Goal: Transaction & Acquisition: Book appointment/travel/reservation

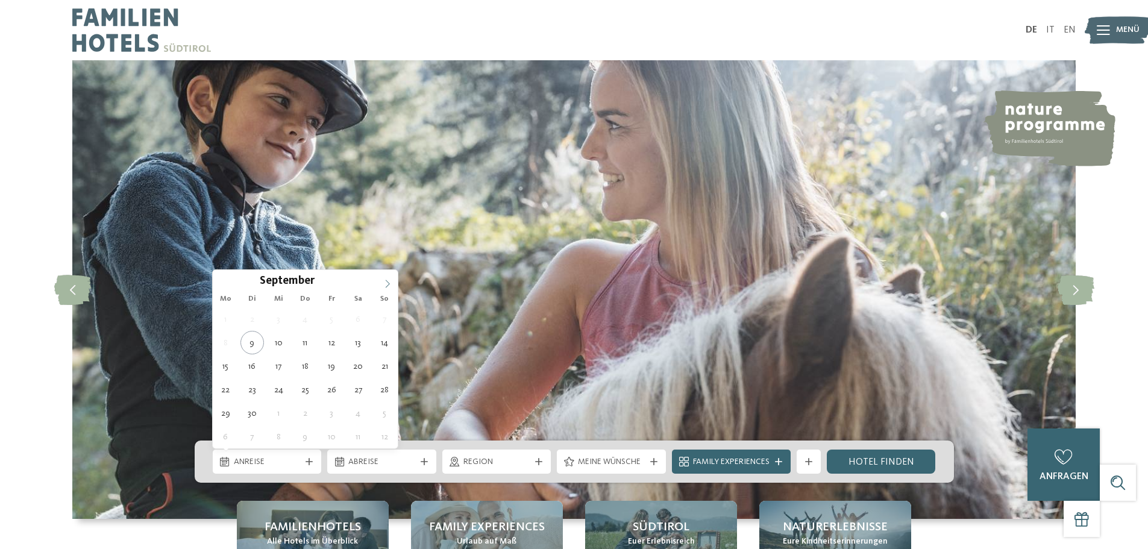
click at [391, 284] on icon at bounding box center [387, 284] width 8 height 8
type input "****"
click at [391, 284] on icon at bounding box center [387, 284] width 8 height 8
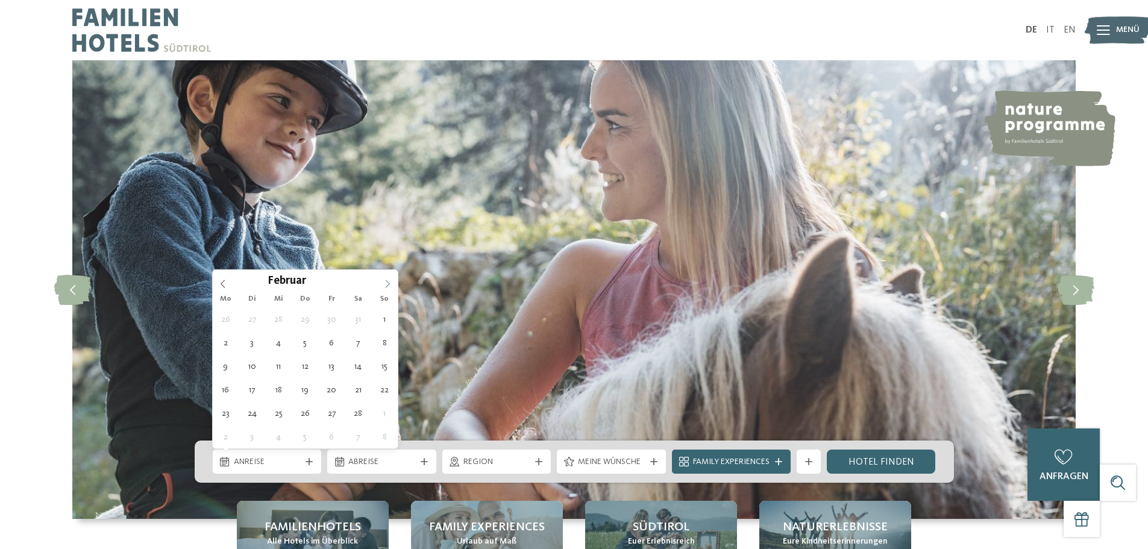
click at [391, 284] on icon at bounding box center [387, 284] width 8 height 8
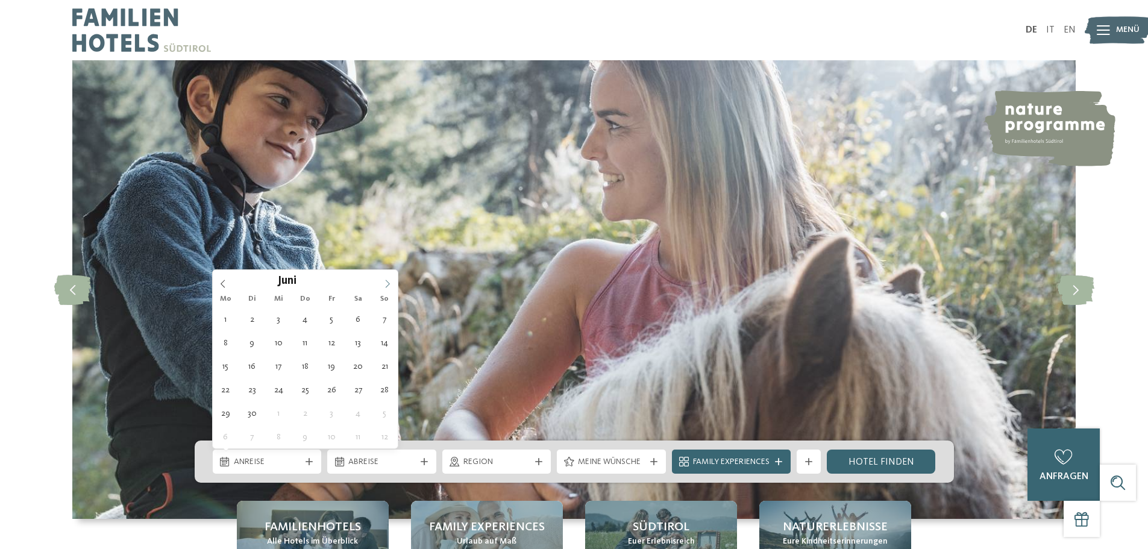
click at [391, 284] on icon at bounding box center [387, 284] width 8 height 8
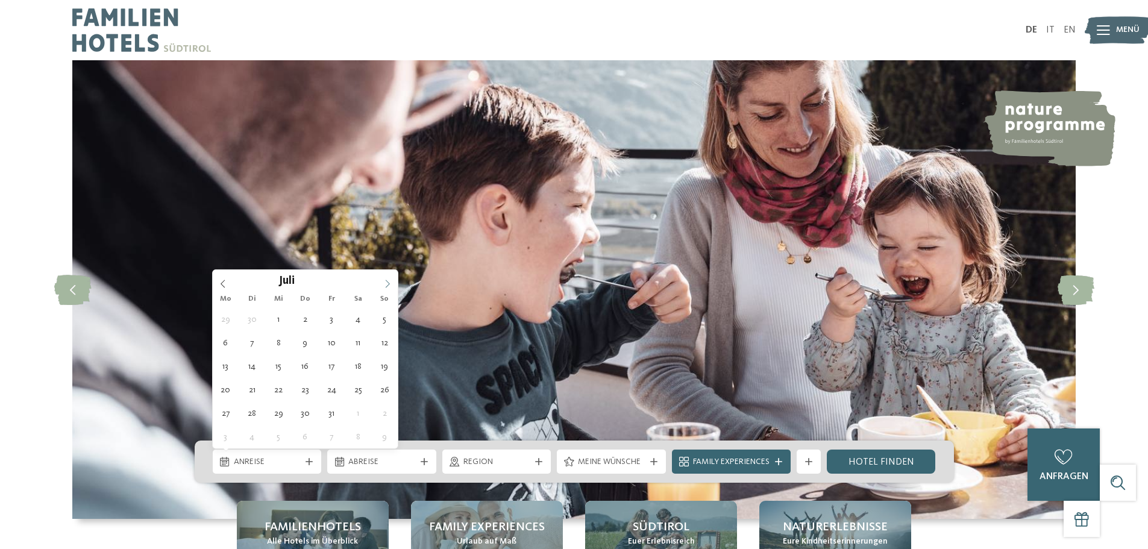
click at [391, 284] on icon at bounding box center [387, 284] width 8 height 8
type div "[DATE]"
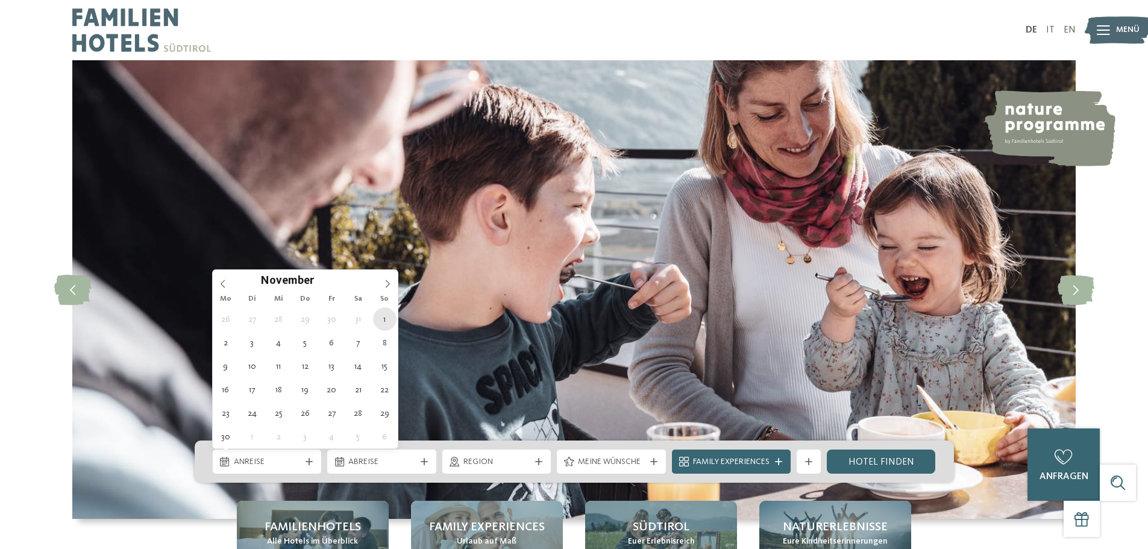
type input "****"
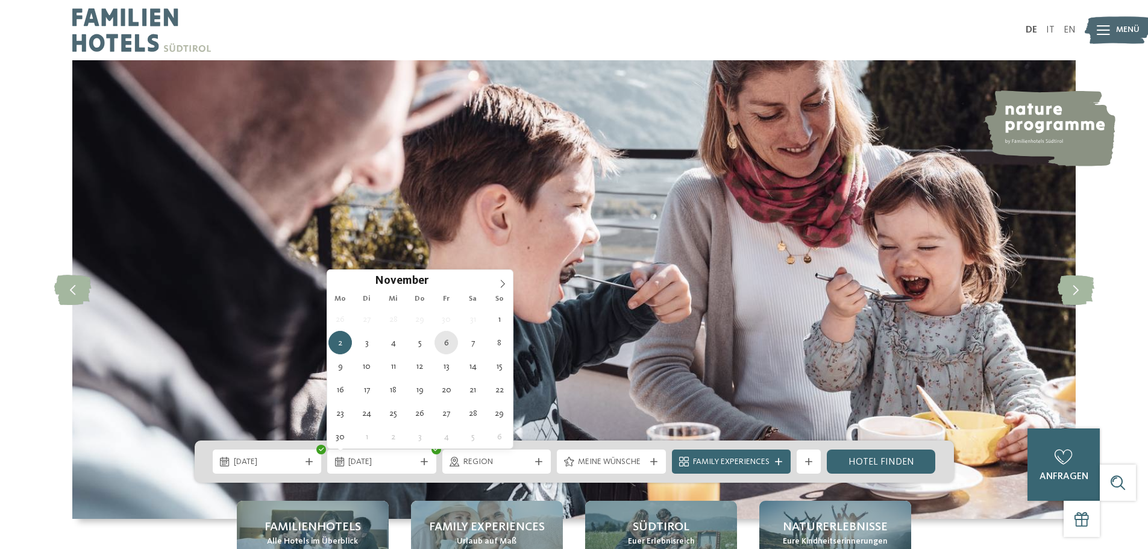
type div "[DATE]"
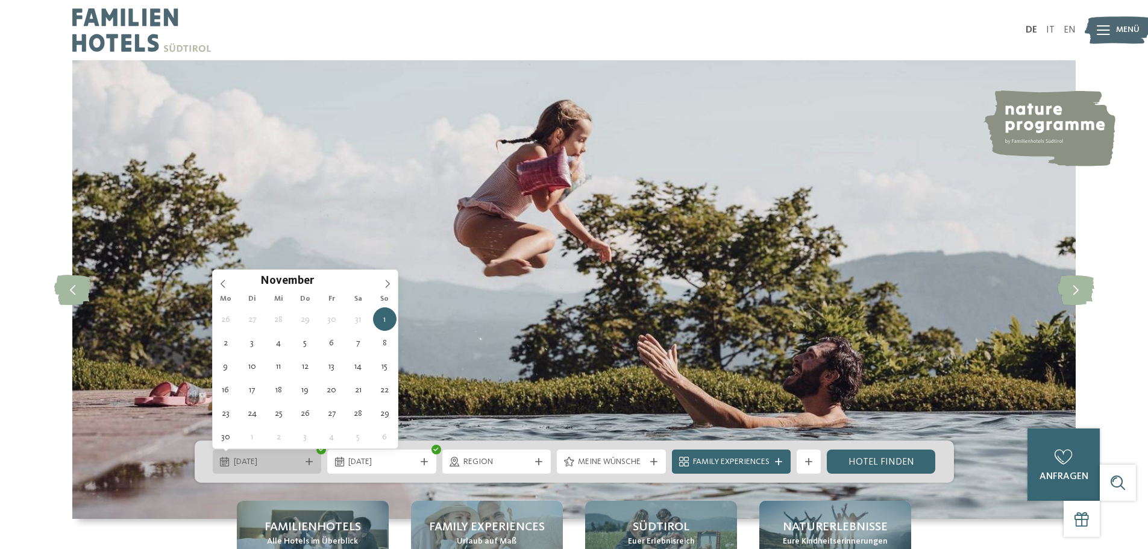
click at [309, 462] on icon at bounding box center [309, 461] width 7 height 7
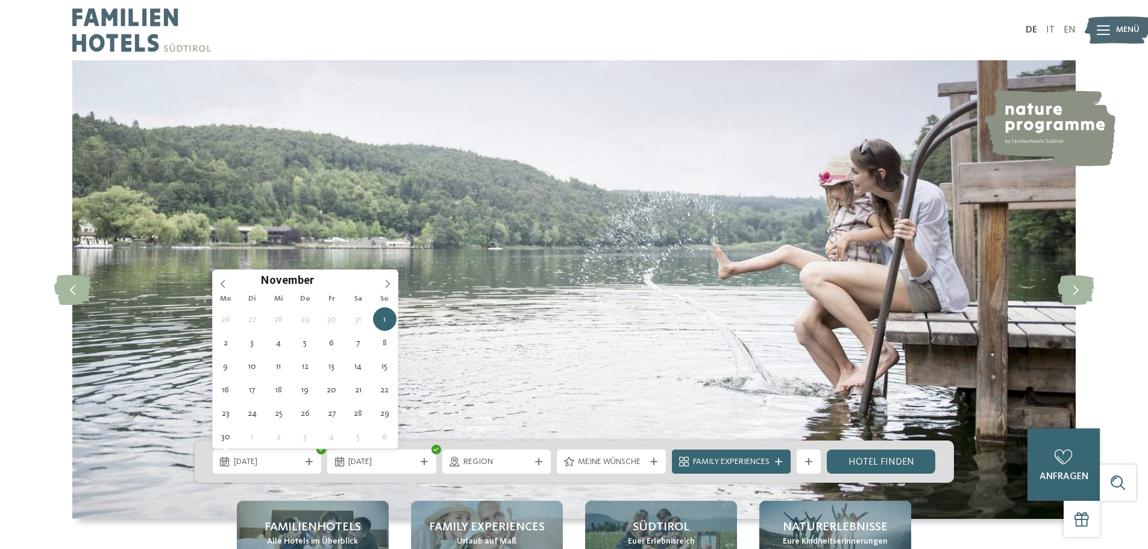
click at [806, 319] on img at bounding box center [573, 289] width 1003 height 459
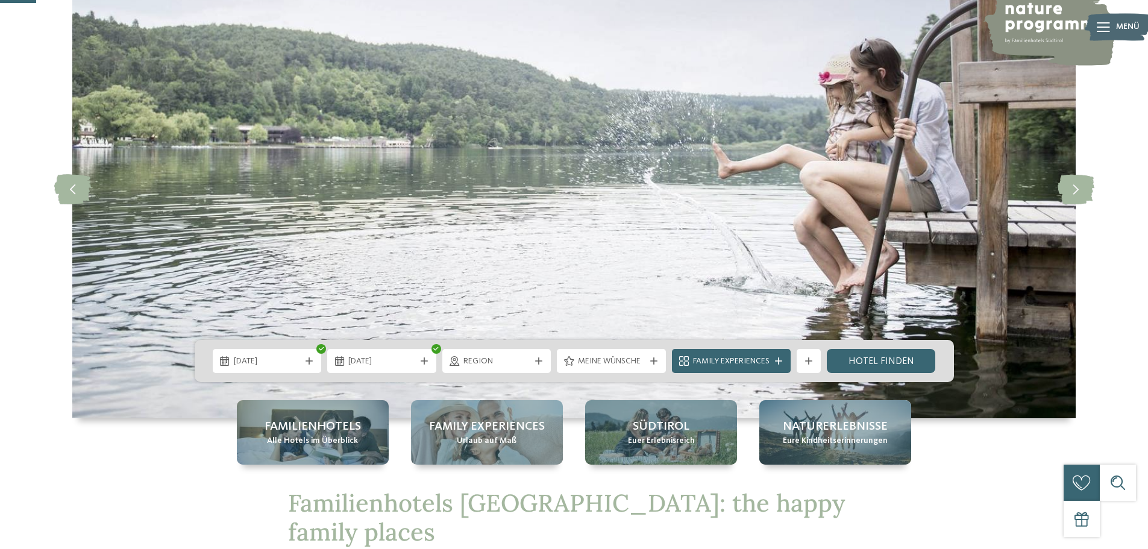
scroll to position [181, 0]
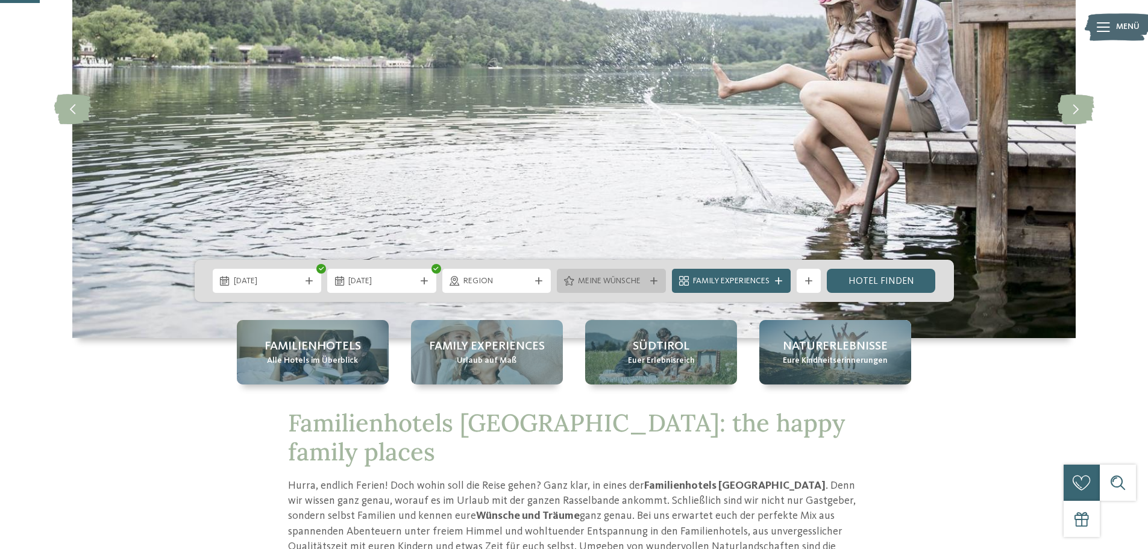
click at [656, 282] on icon at bounding box center [653, 280] width 7 height 7
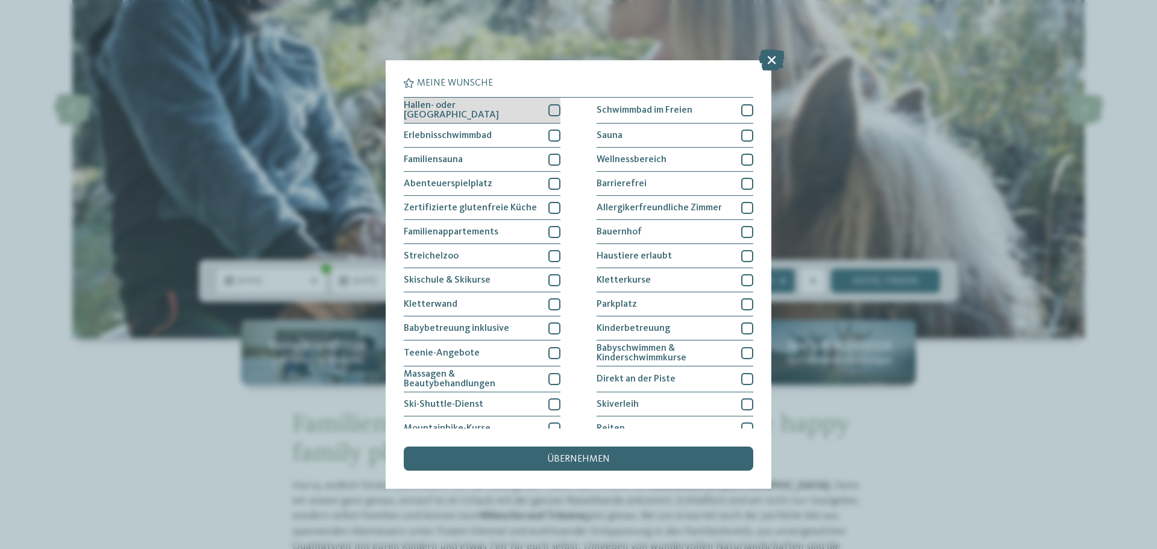
click at [556, 108] on div at bounding box center [554, 110] width 12 height 12
click at [550, 132] on div at bounding box center [554, 136] width 12 height 12
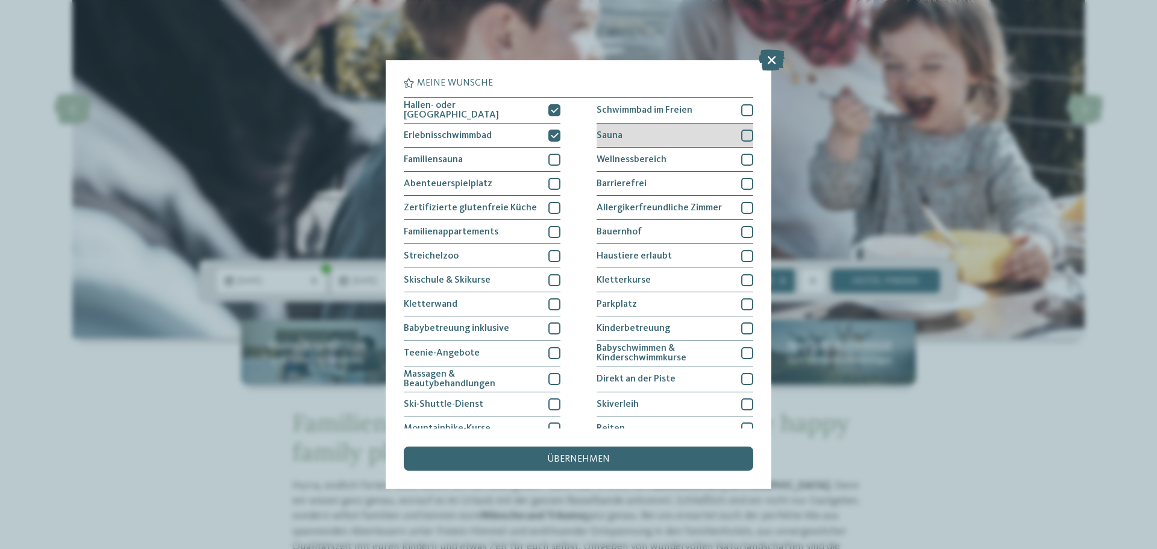
click at [744, 137] on div at bounding box center [747, 136] width 12 height 12
click at [741, 154] on div at bounding box center [747, 160] width 12 height 12
click at [570, 463] on span "übernehmen" at bounding box center [578, 459] width 63 height 10
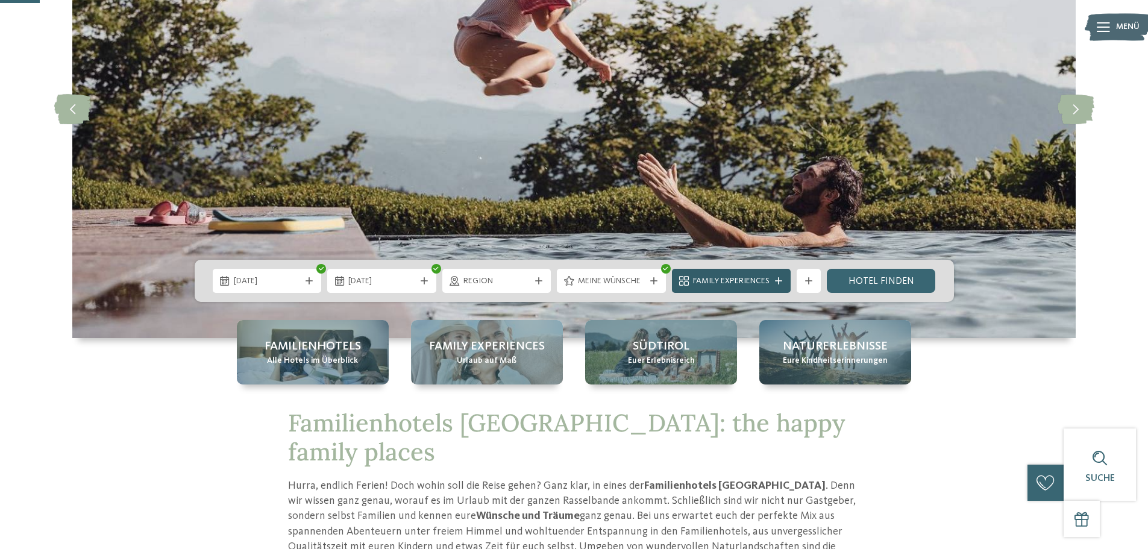
click at [770, 284] on span "Family Experiences" at bounding box center [731, 281] width 77 height 12
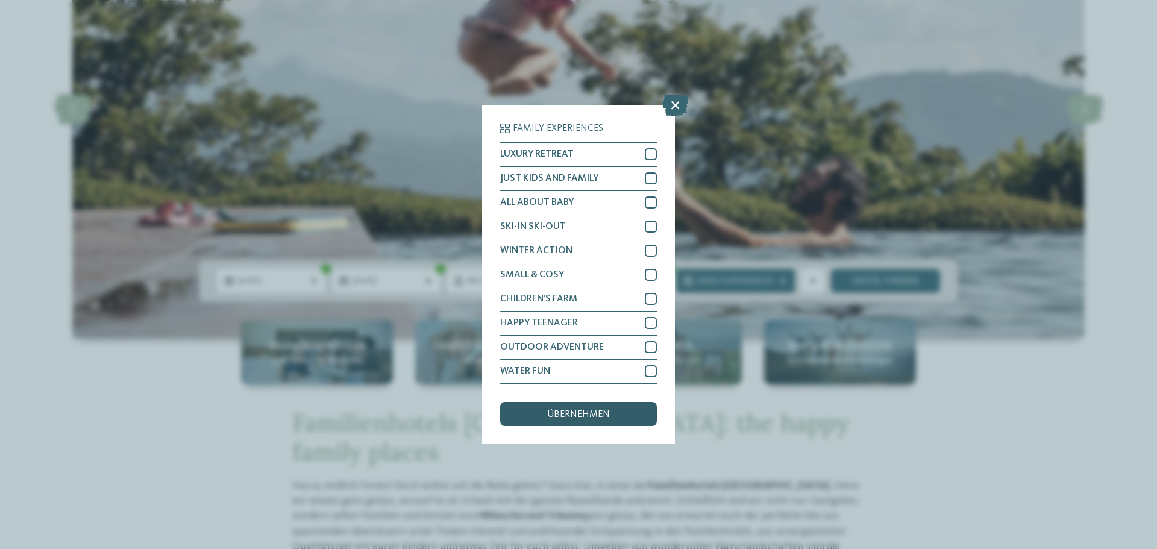
click at [586, 421] on div "übernehmen" at bounding box center [578, 414] width 157 height 24
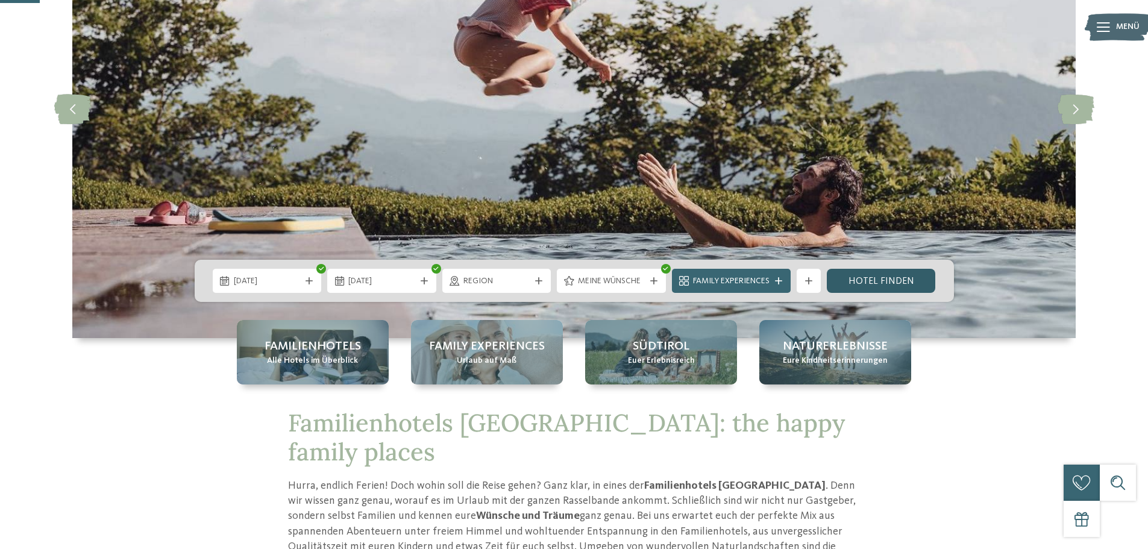
click at [880, 280] on link "Hotel finden" at bounding box center [881, 281] width 109 height 24
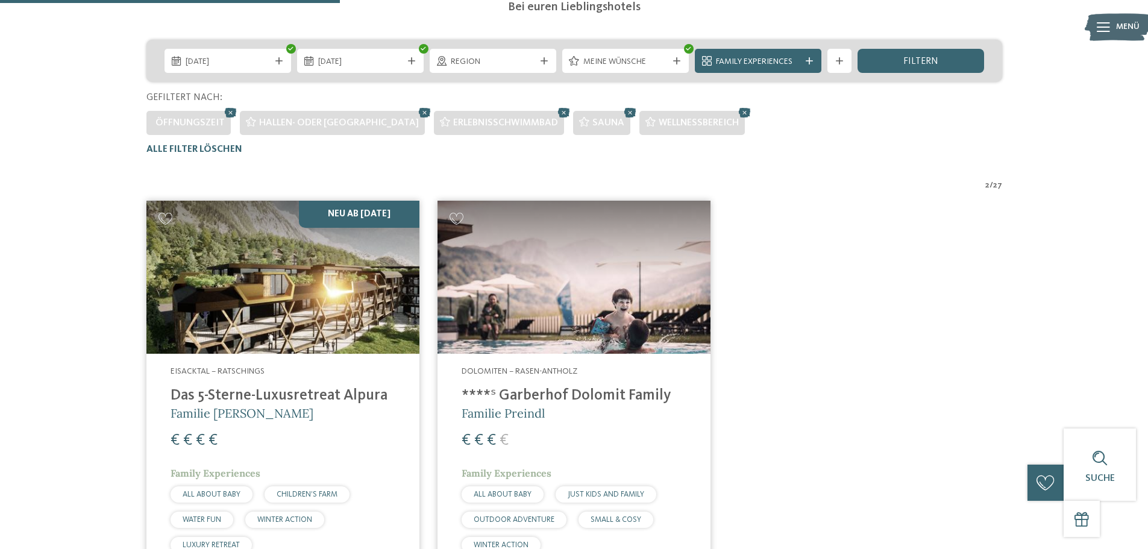
scroll to position [335, 0]
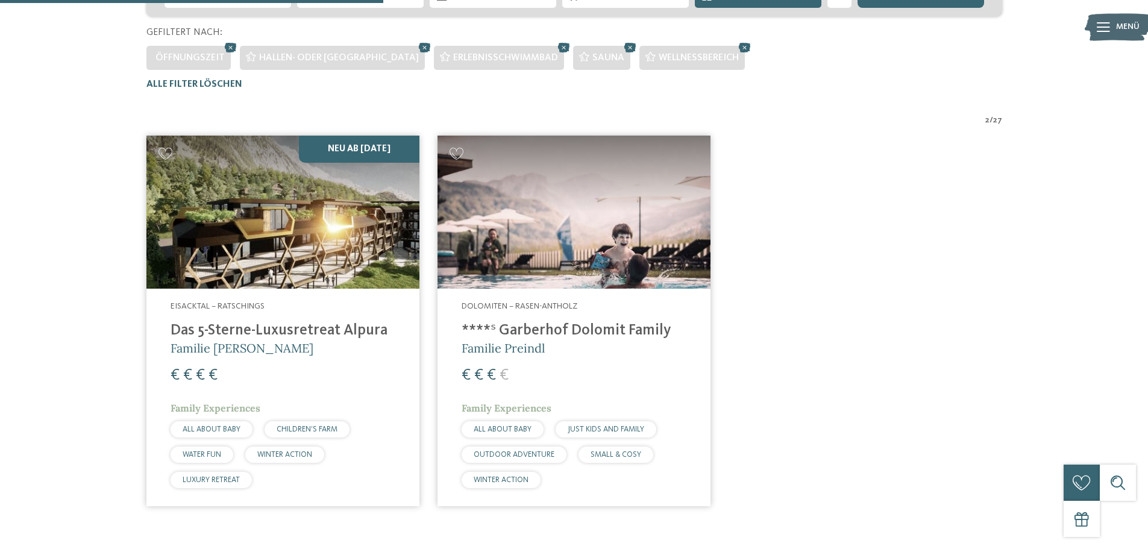
click at [580, 242] on img at bounding box center [574, 213] width 273 height 154
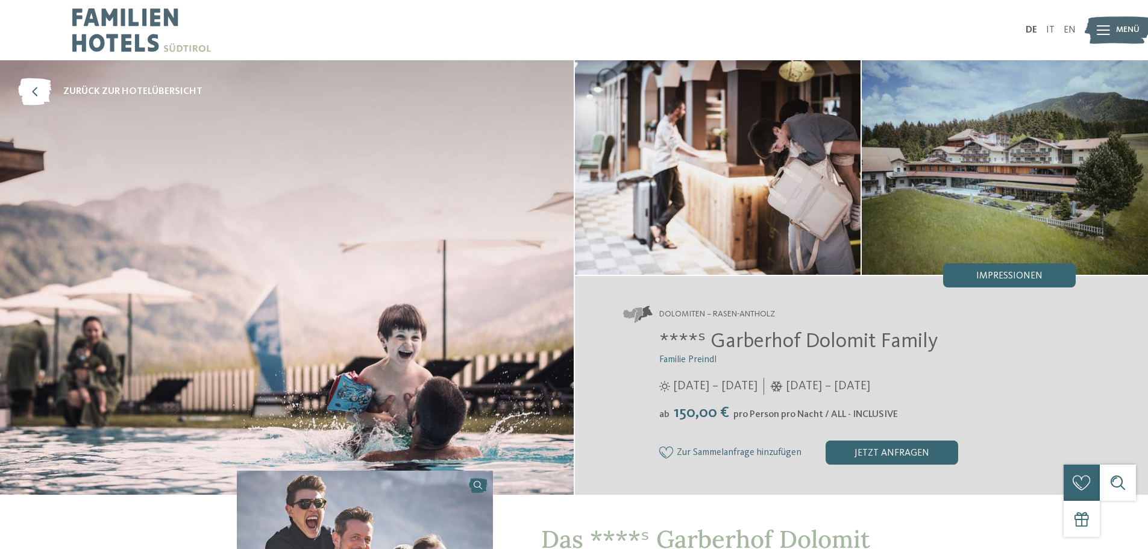
click at [134, 40] on img at bounding box center [141, 30] width 139 height 60
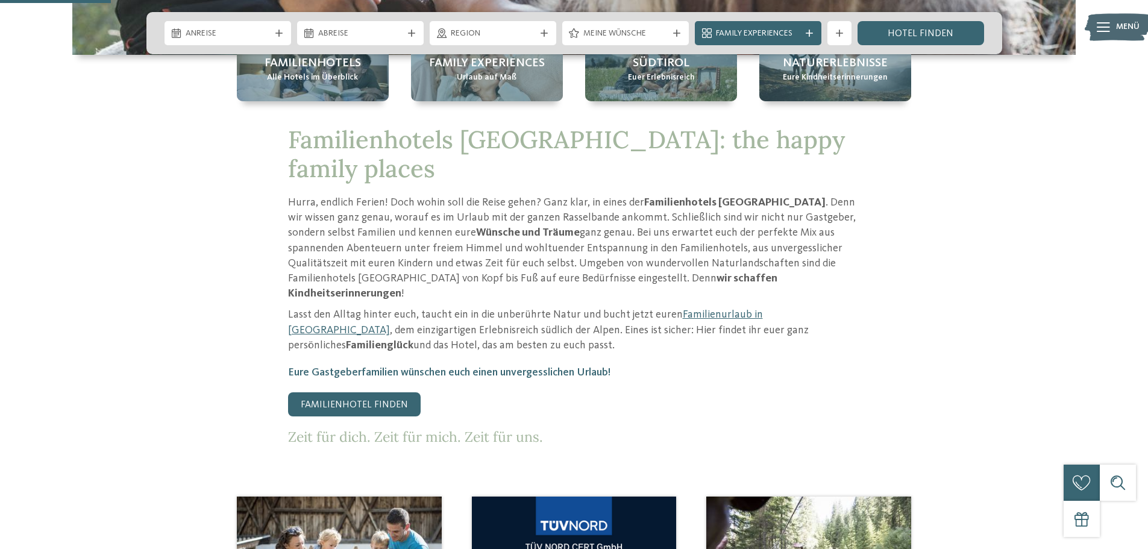
scroll to position [542, 0]
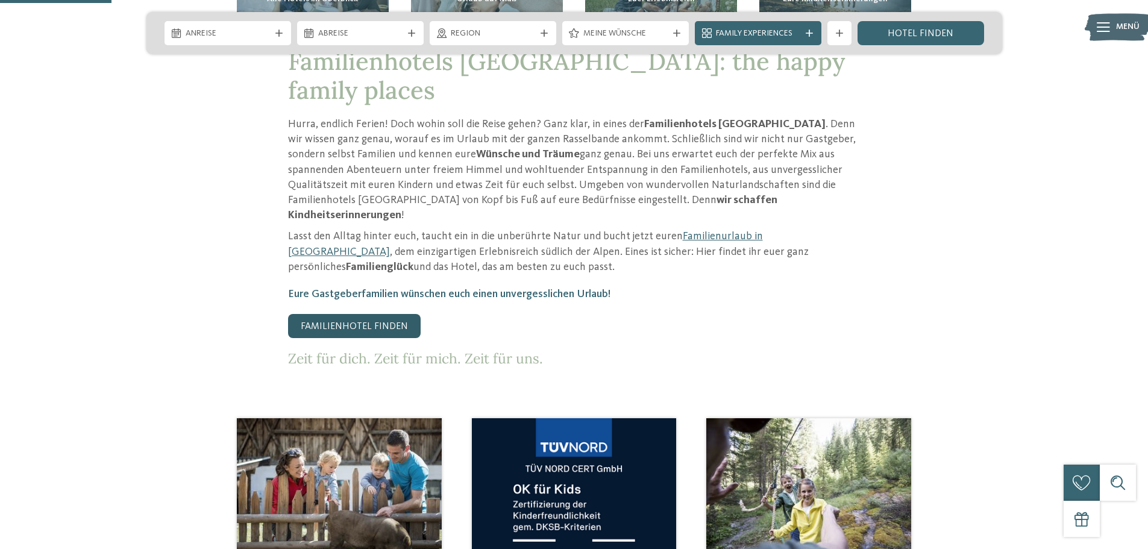
click at [362, 314] on link "Familienhotel finden" at bounding box center [354, 326] width 133 height 24
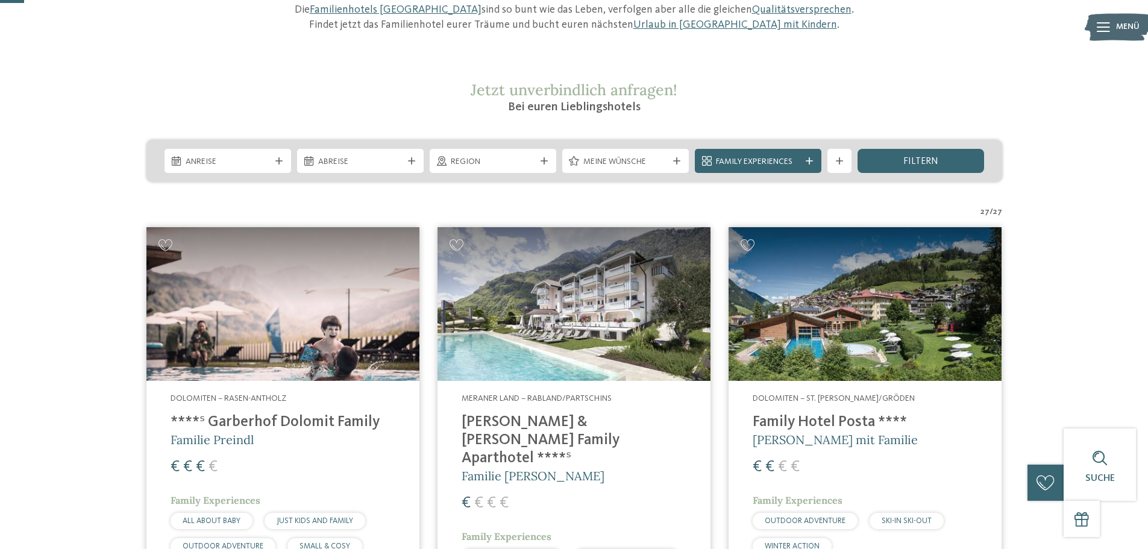
scroll to position [60, 0]
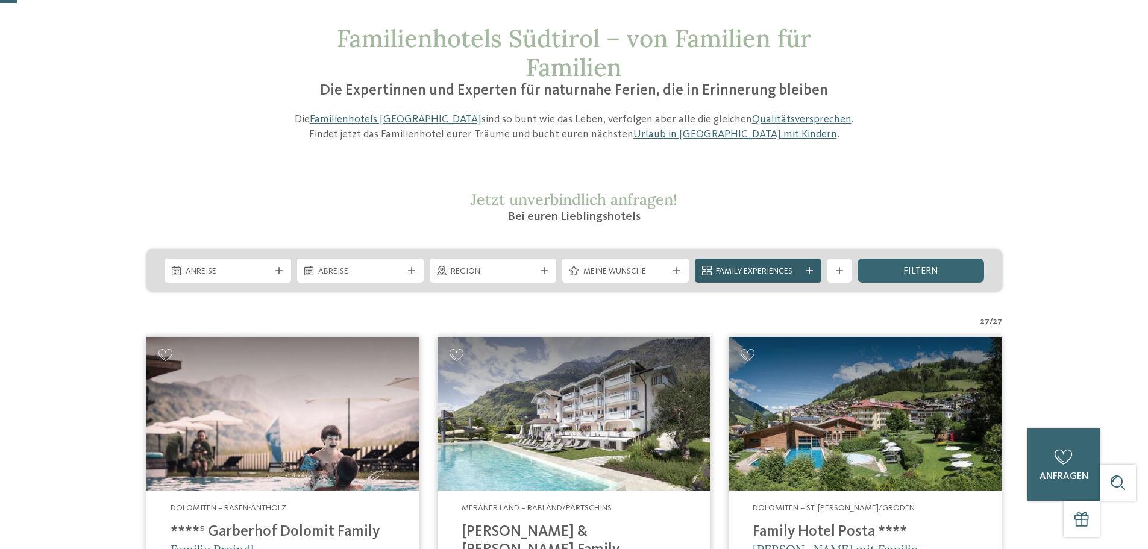
click at [809, 270] on icon at bounding box center [809, 270] width 7 height 7
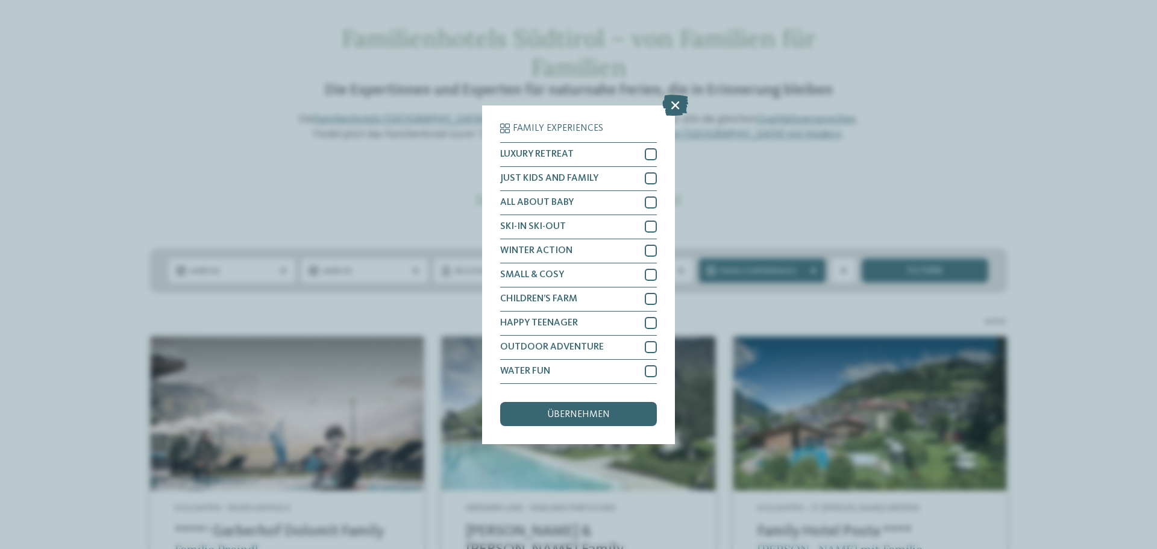
click at [673, 104] on icon at bounding box center [675, 104] width 26 height 21
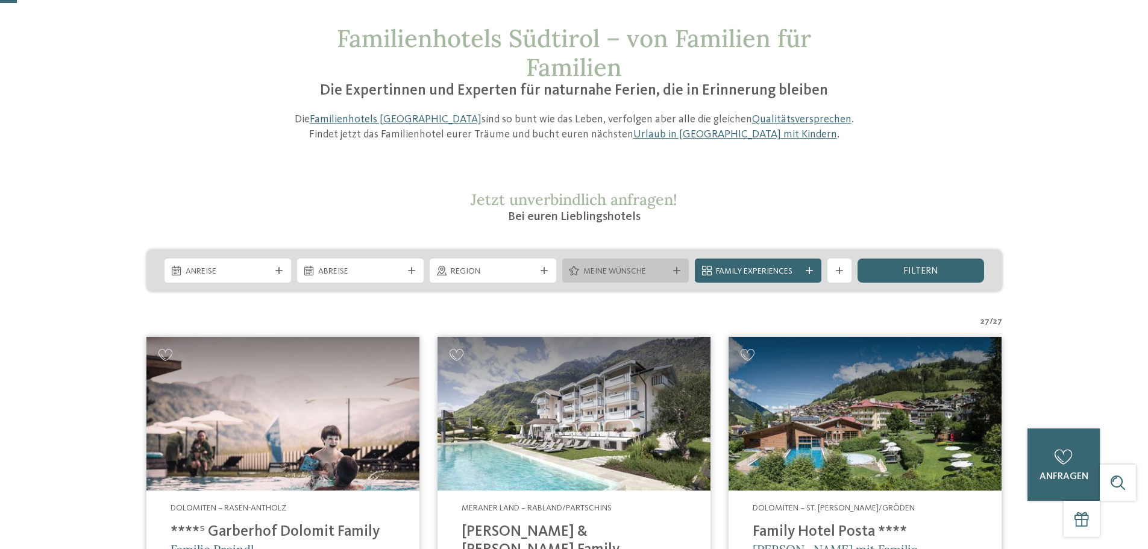
click at [678, 273] on icon at bounding box center [676, 270] width 7 height 7
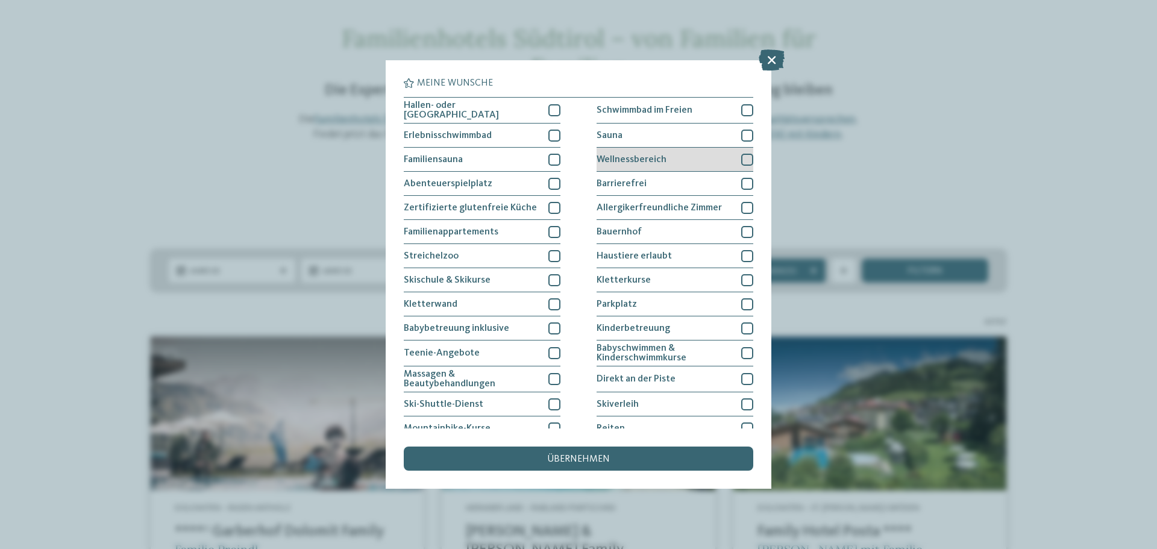
click at [686, 155] on div "Wellnessbereich" at bounding box center [675, 160] width 157 height 24
click at [699, 136] on div "Sauna" at bounding box center [675, 136] width 157 height 24
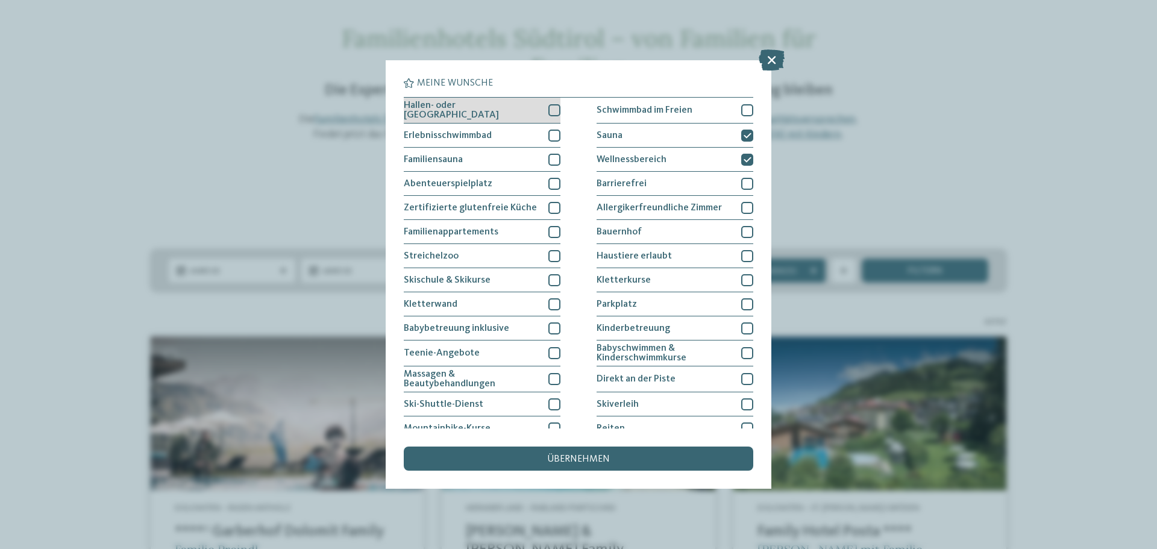
click at [515, 105] on div "Hallen- oder [GEOGRAPHIC_DATA]" at bounding box center [482, 111] width 157 height 26
click at [505, 126] on div "Erlebnisschwimmbad" at bounding box center [482, 136] width 157 height 24
click at [509, 126] on div "Erlebnisschwimmbad" at bounding box center [482, 136] width 157 height 24
click at [573, 457] on span "übernehmen" at bounding box center [578, 459] width 63 height 10
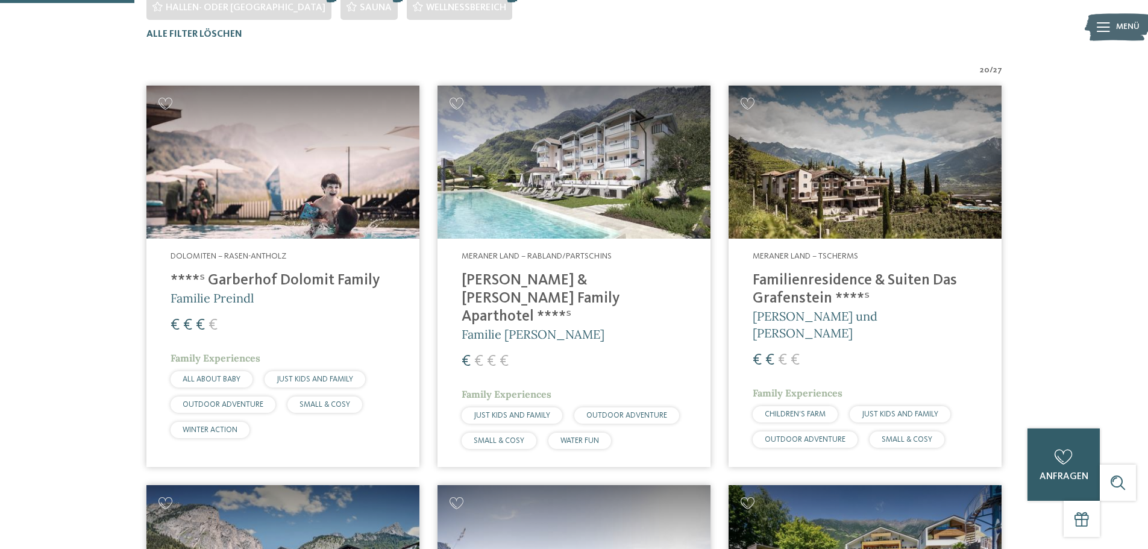
scroll to position [395, 0]
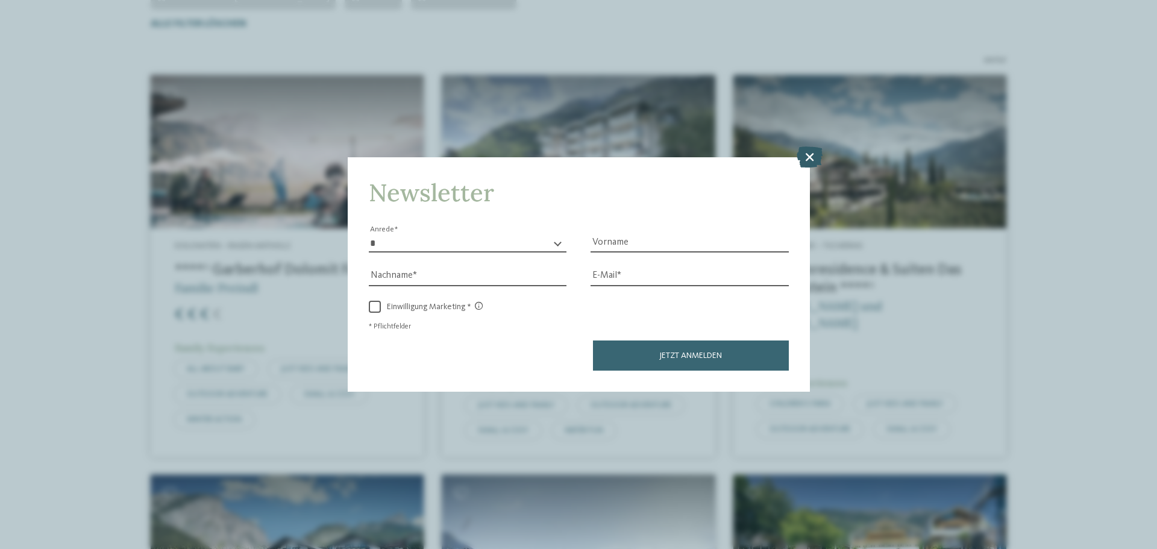
click at [811, 151] on icon at bounding box center [810, 156] width 26 height 21
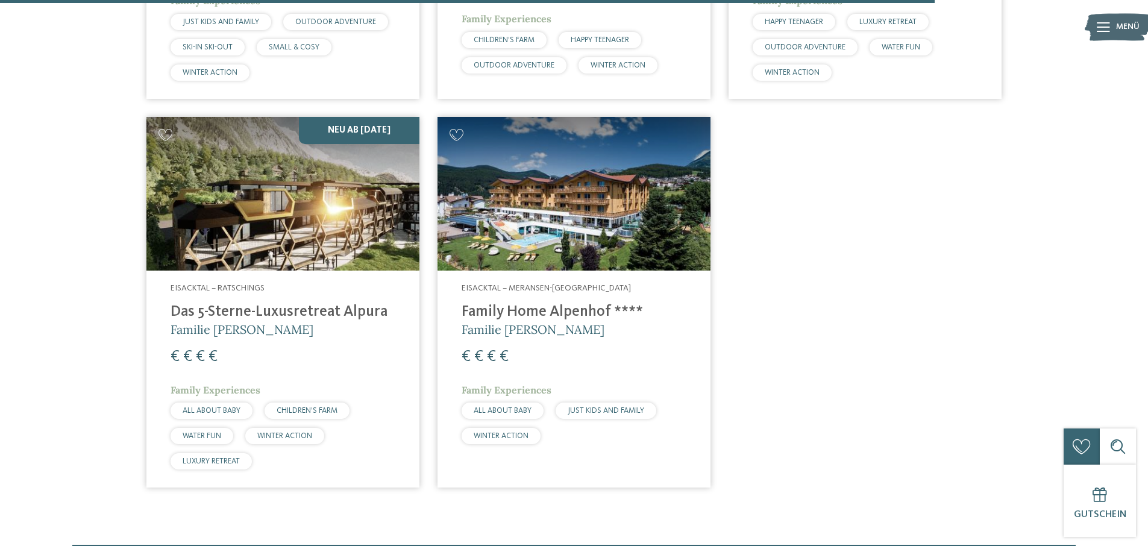
scroll to position [2746, 0]
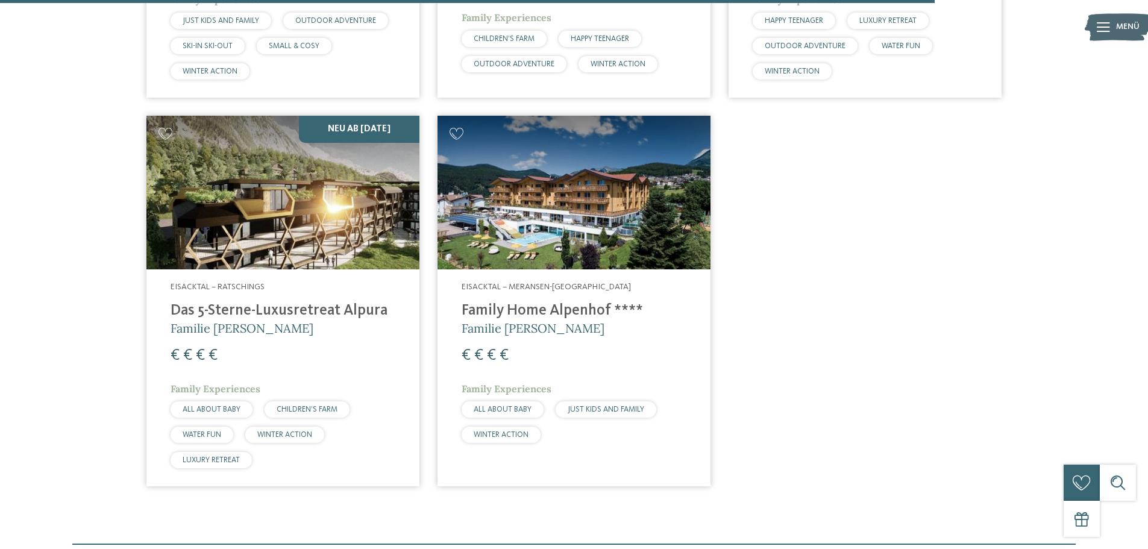
click at [377, 116] on img at bounding box center [282, 193] width 273 height 154
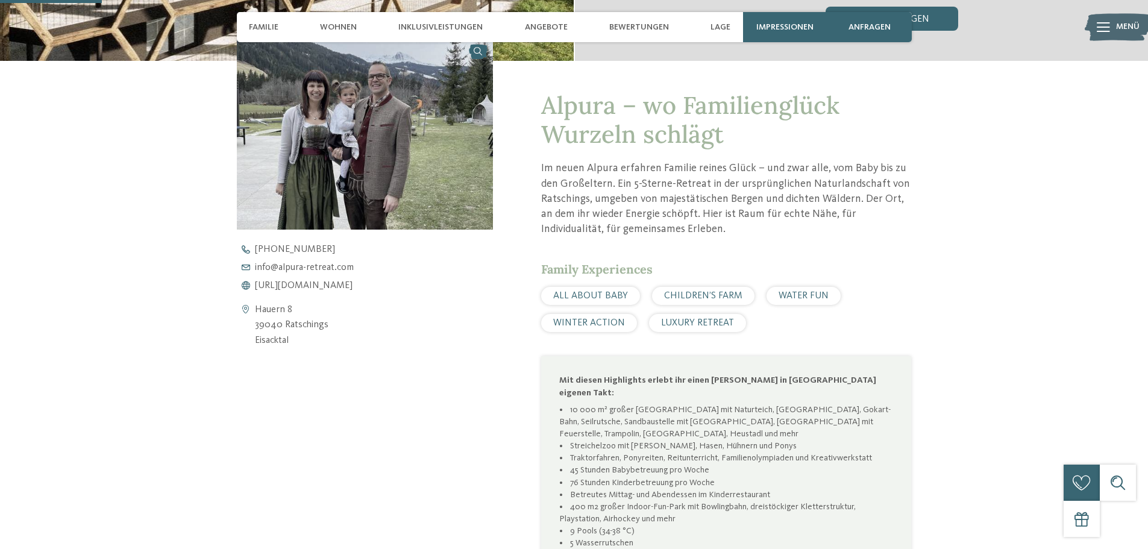
scroll to position [482, 0]
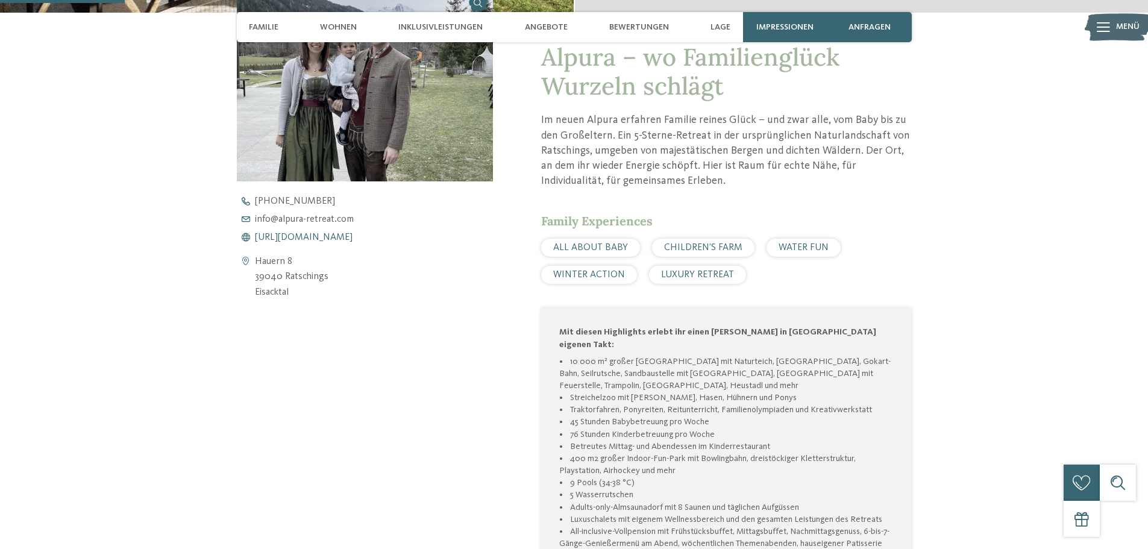
click at [316, 235] on span "https://www.alpura-retreat.com/" at bounding box center [304, 238] width 98 height 10
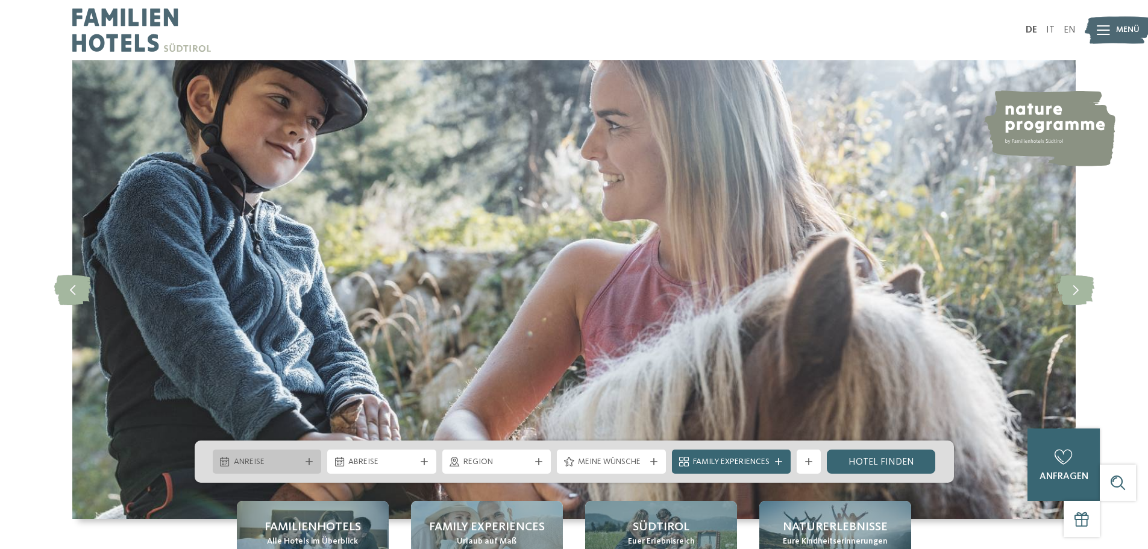
click at [312, 464] on icon at bounding box center [309, 461] width 7 height 7
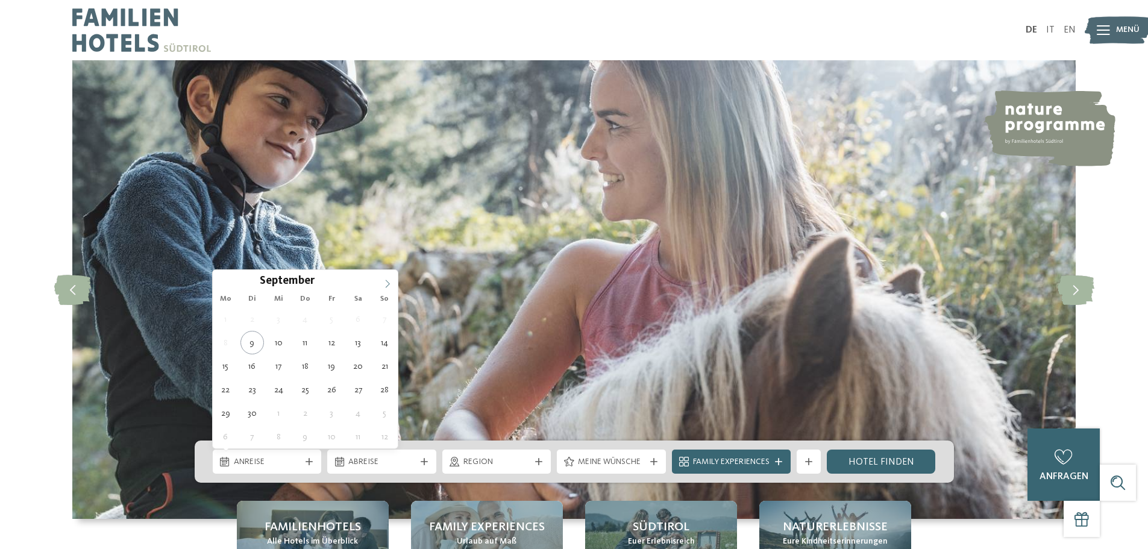
click at [385, 280] on icon at bounding box center [387, 284] width 8 height 8
type input "****"
click at [385, 280] on icon at bounding box center [387, 284] width 8 height 8
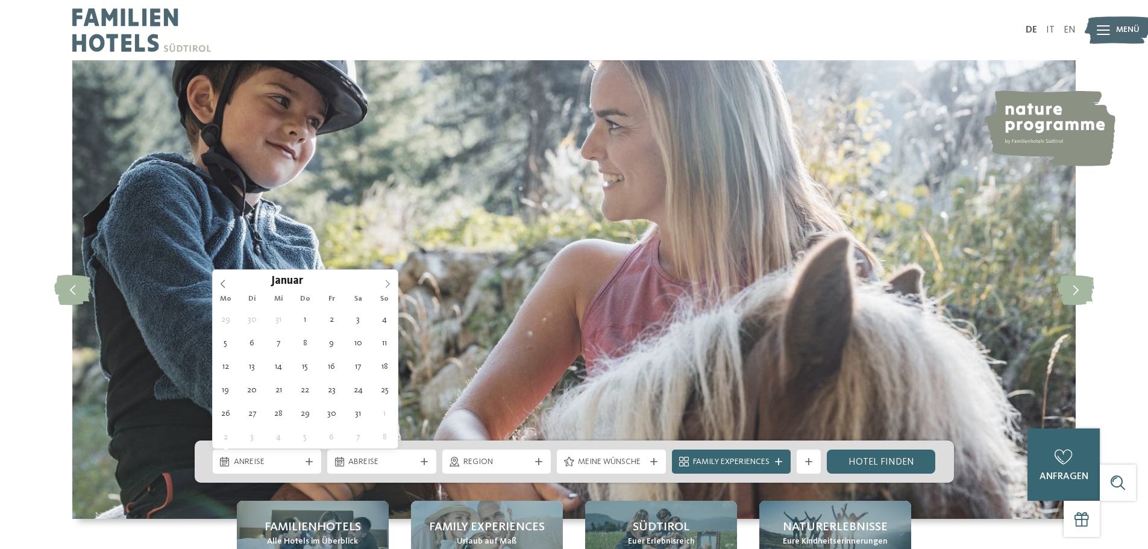
click at [385, 280] on icon at bounding box center [387, 284] width 8 height 8
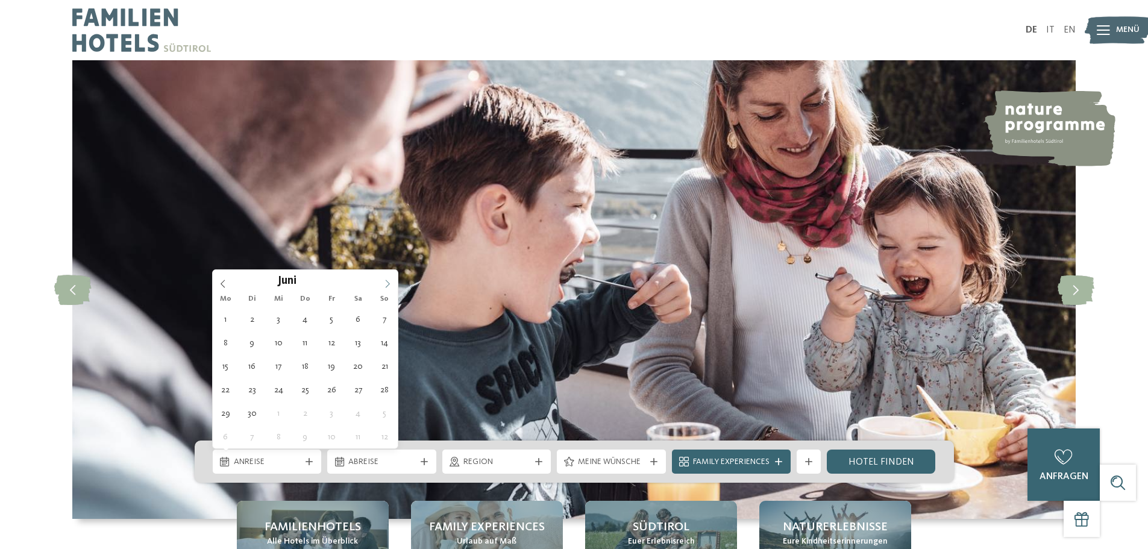
click at [385, 280] on icon at bounding box center [387, 284] width 8 height 8
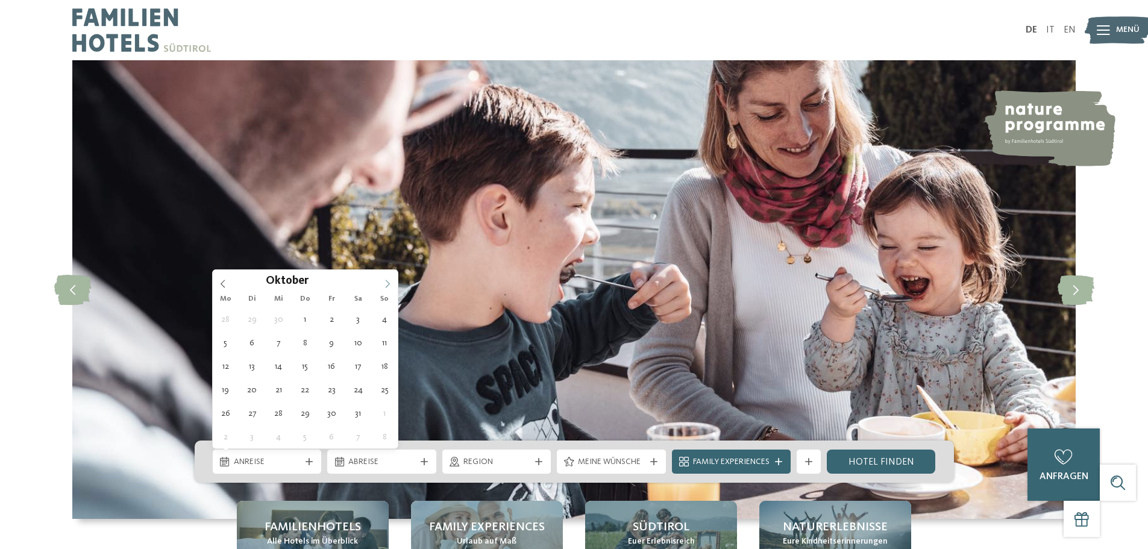
click at [385, 280] on icon at bounding box center [387, 284] width 8 height 8
type div "01.11.2026"
type input "****"
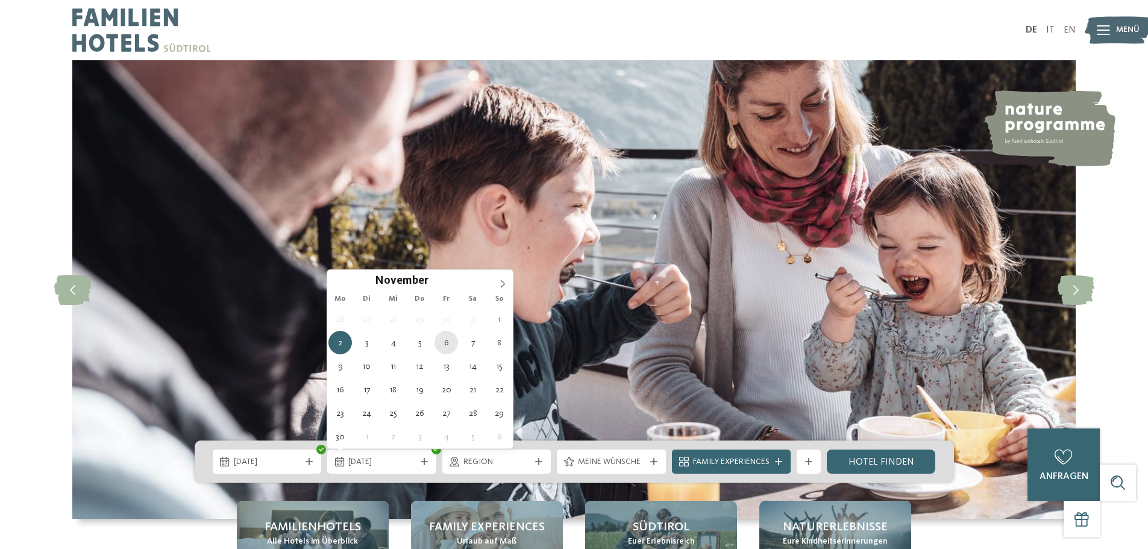
type div "06.11.2026"
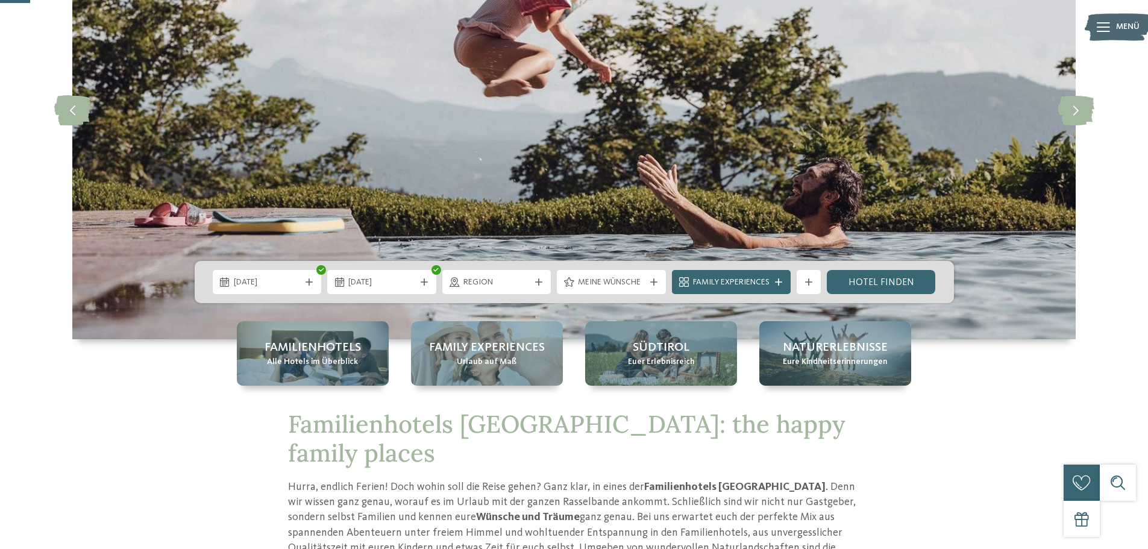
scroll to position [181, 0]
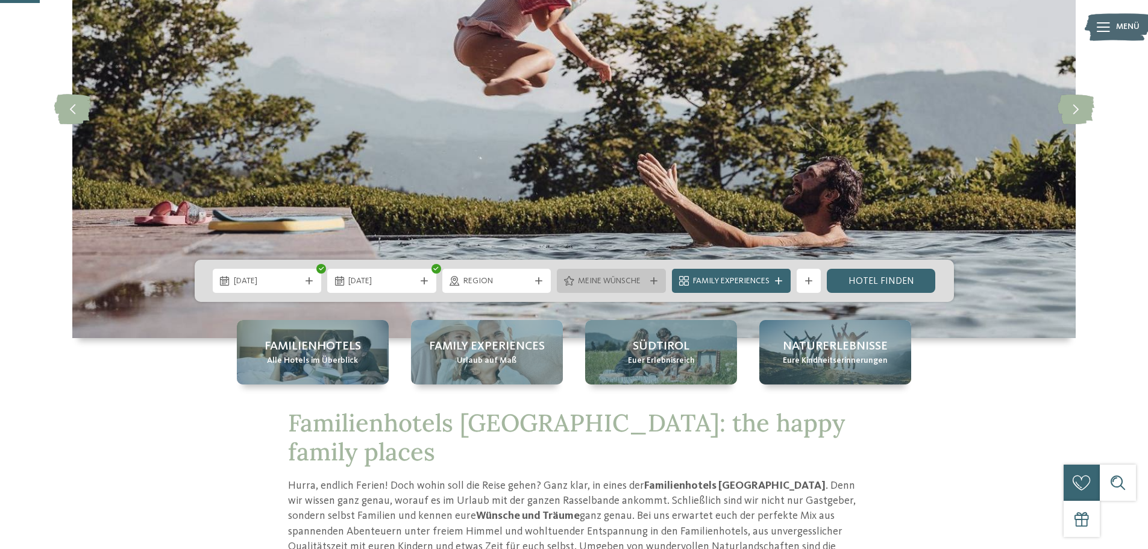
click at [645, 285] on div "Meine Wünsche" at bounding box center [611, 280] width 73 height 13
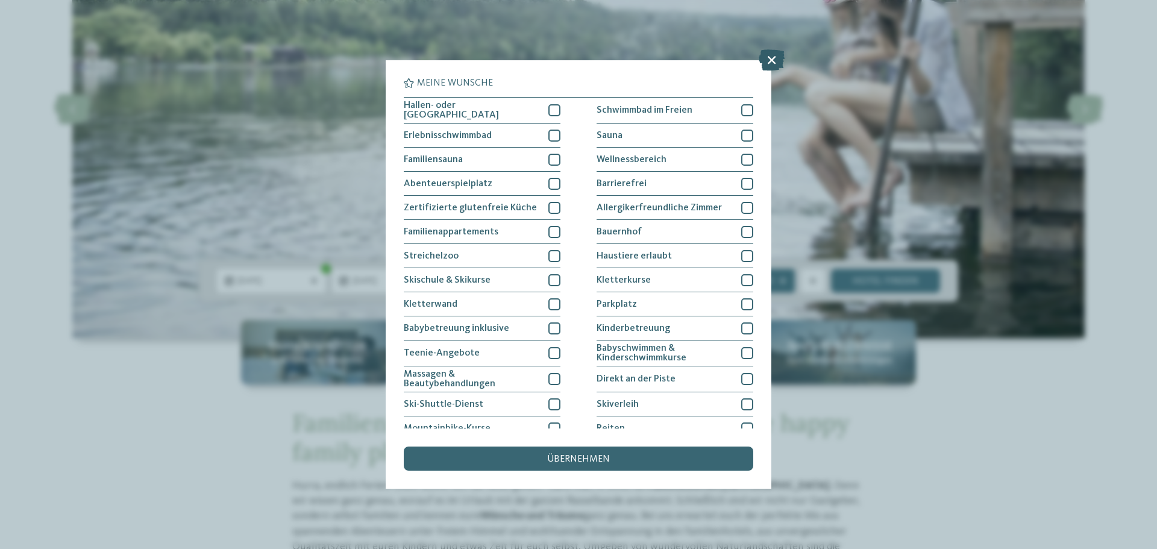
click at [769, 60] on icon at bounding box center [772, 59] width 26 height 21
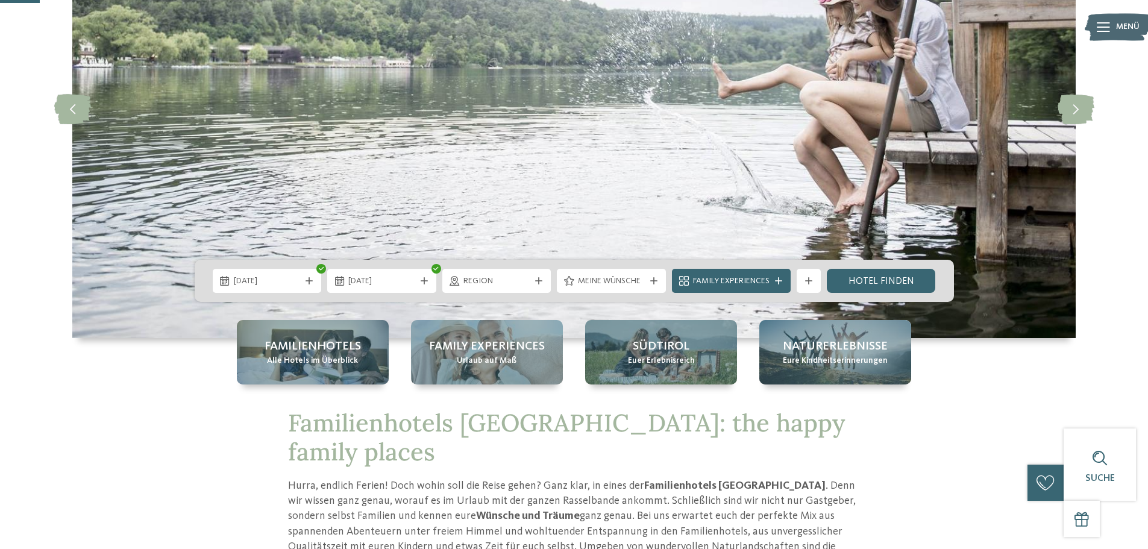
click at [777, 281] on icon at bounding box center [778, 280] width 7 height 7
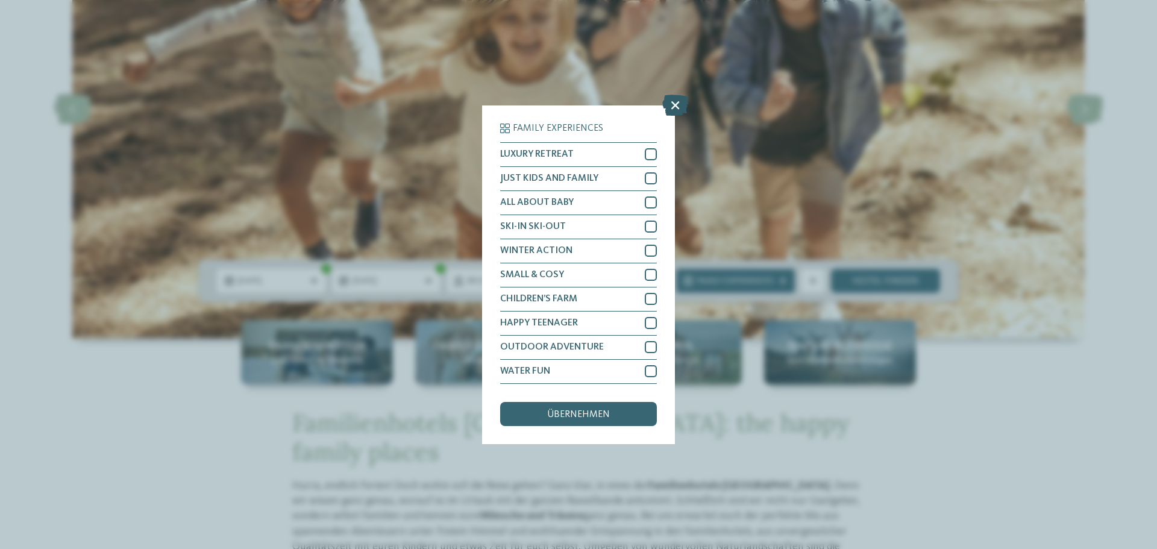
click at [679, 100] on icon at bounding box center [675, 104] width 26 height 21
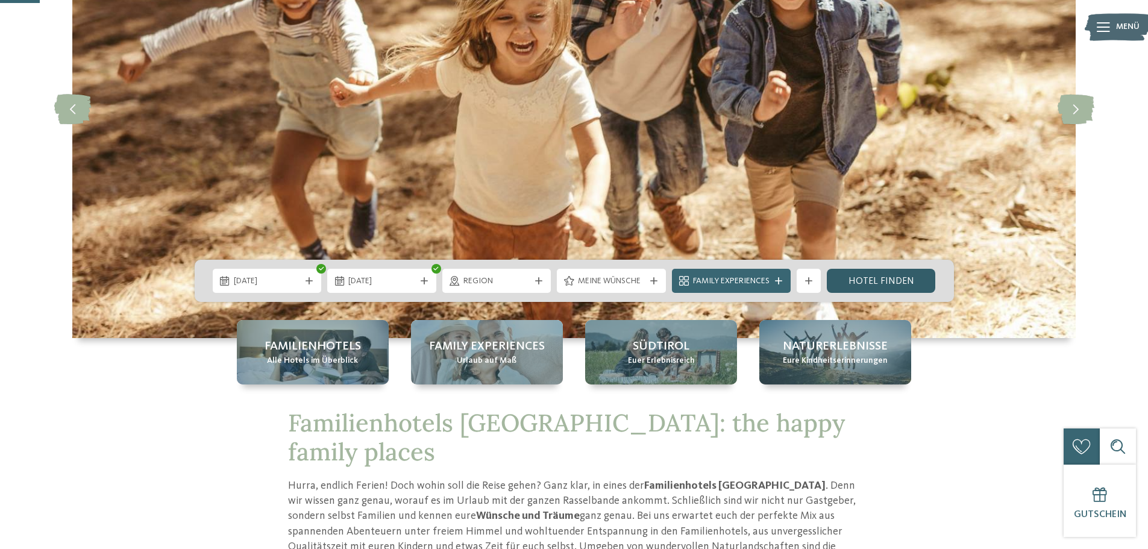
click at [871, 278] on link "Hotel finden" at bounding box center [881, 281] width 109 height 24
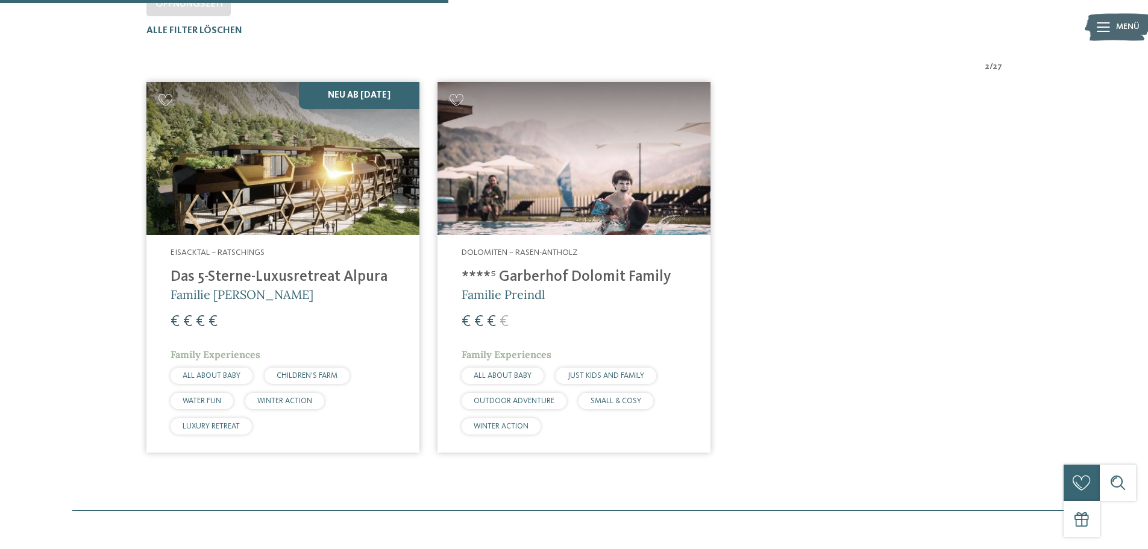
scroll to position [395, 0]
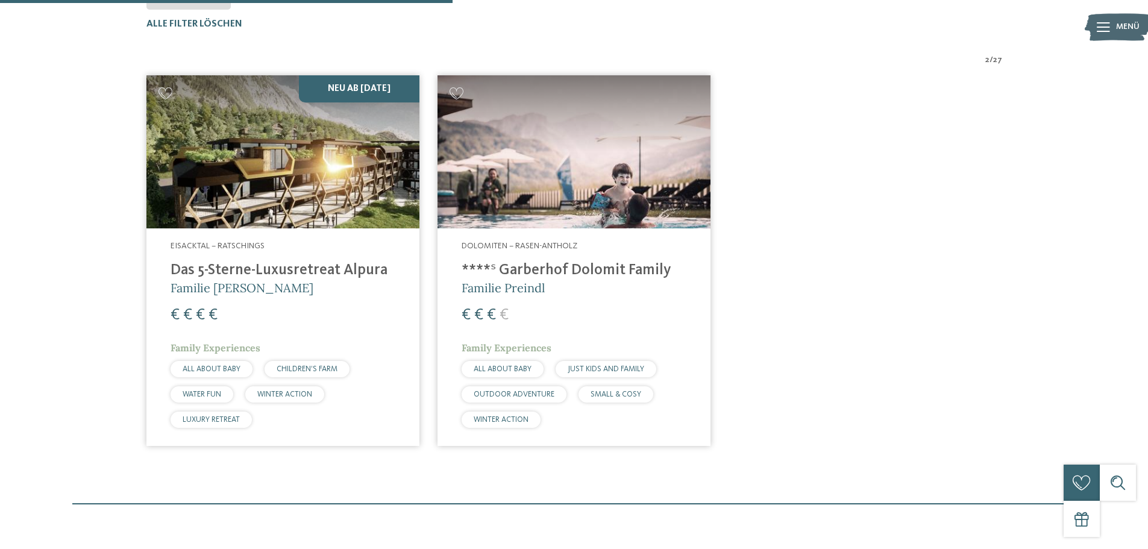
click at [626, 268] on h4 "****ˢ Garberhof Dolomit Family" at bounding box center [574, 271] width 225 height 18
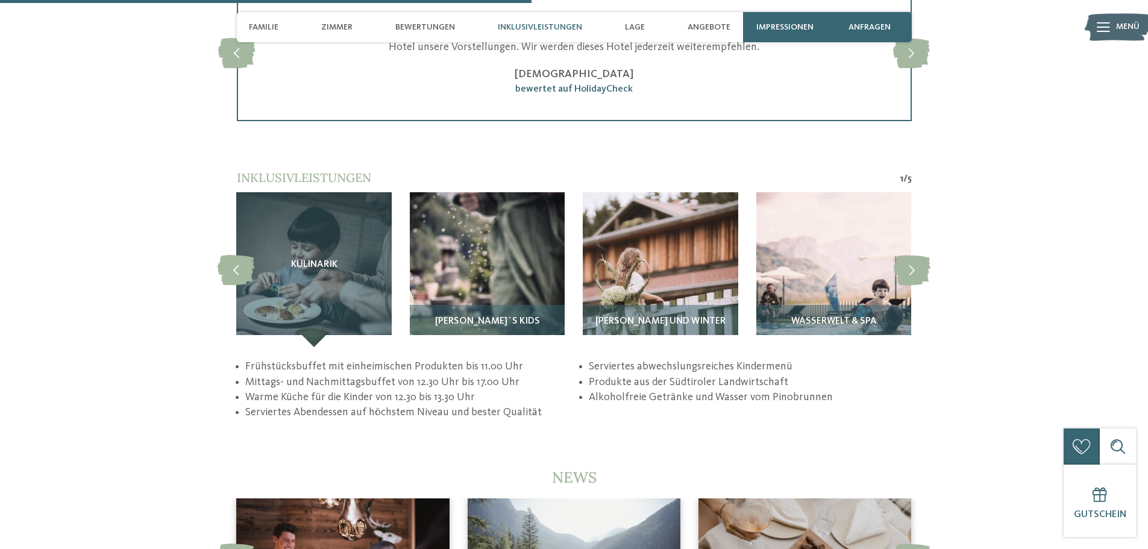
scroll to position [2290, 0]
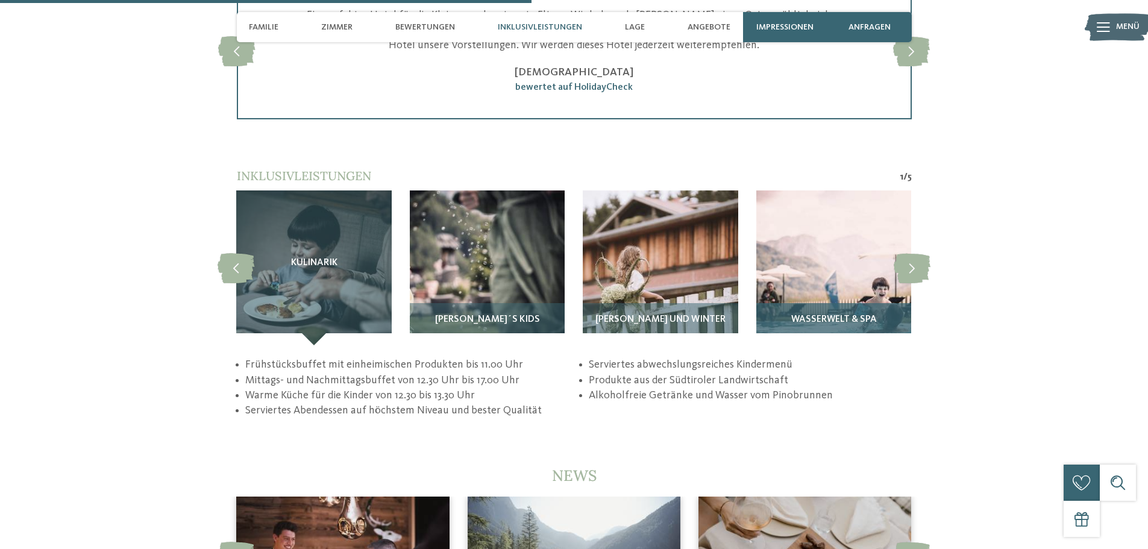
click at [862, 315] on span "Wasserwelt & Spa" at bounding box center [834, 320] width 86 height 11
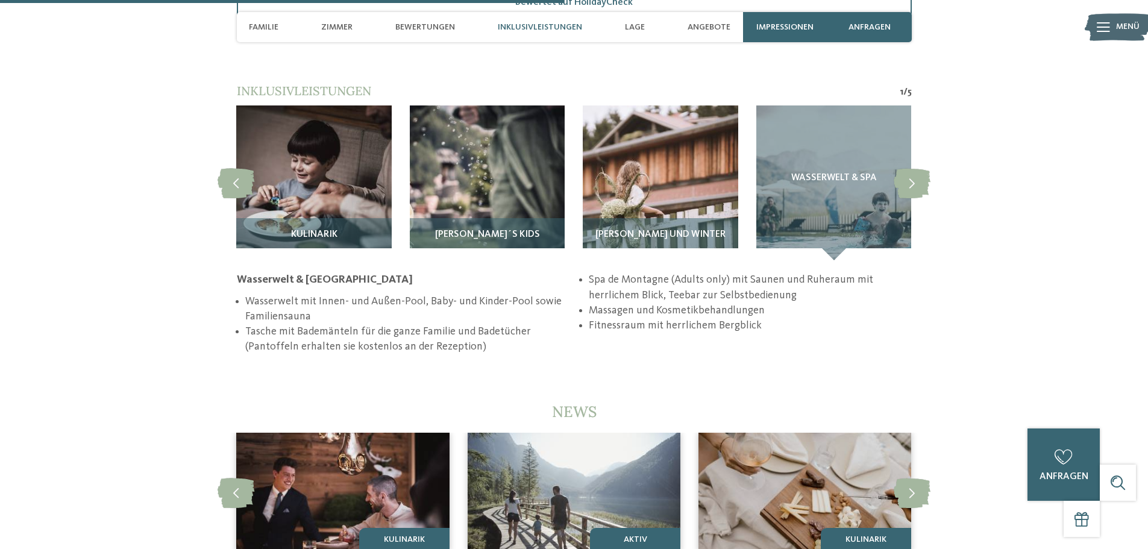
scroll to position [2350, 0]
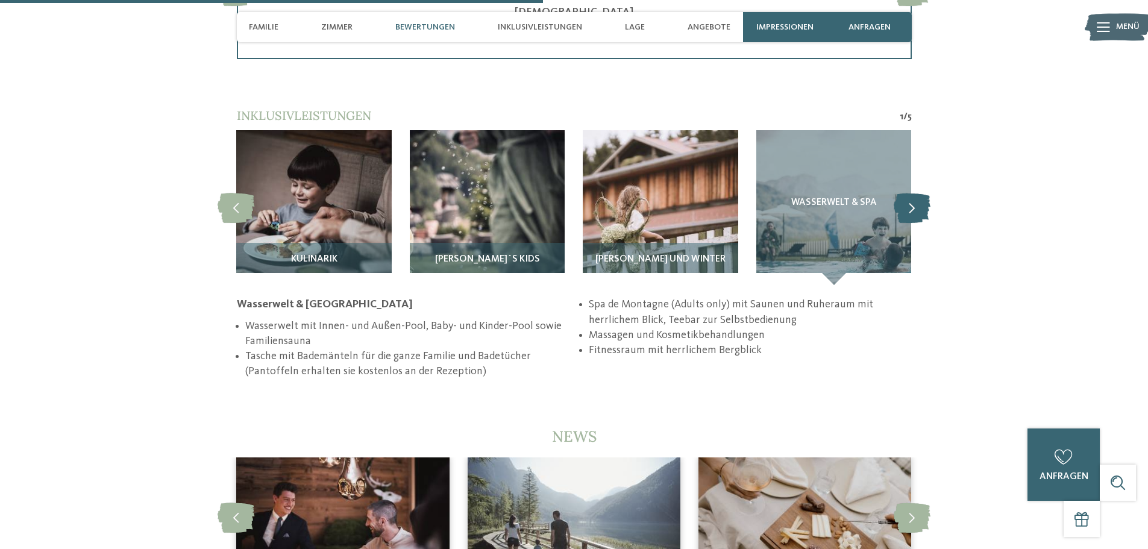
click at [909, 193] on icon at bounding box center [912, 208] width 37 height 30
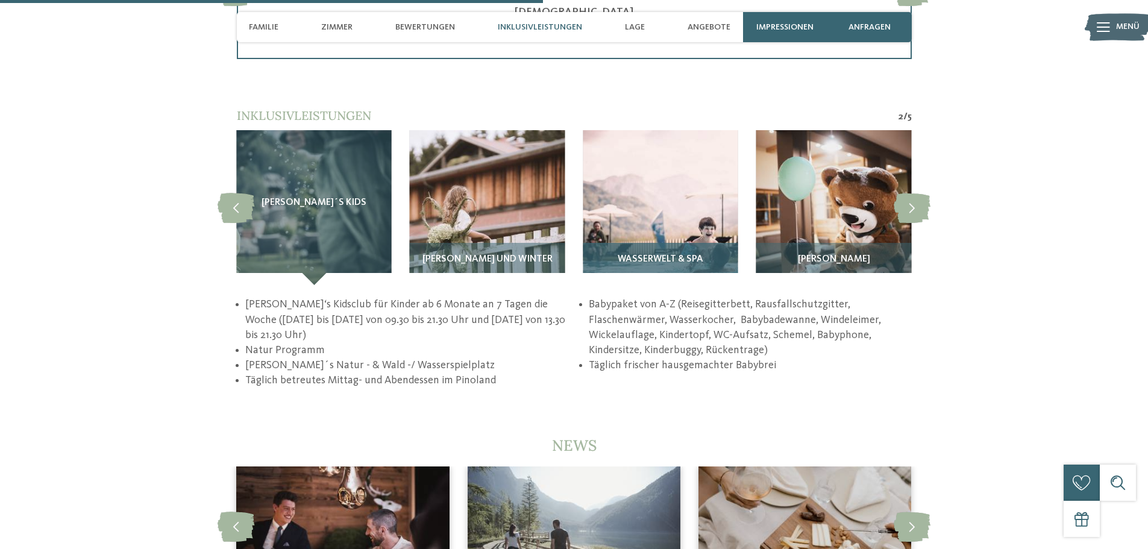
click at [630, 225] on img at bounding box center [660, 207] width 155 height 155
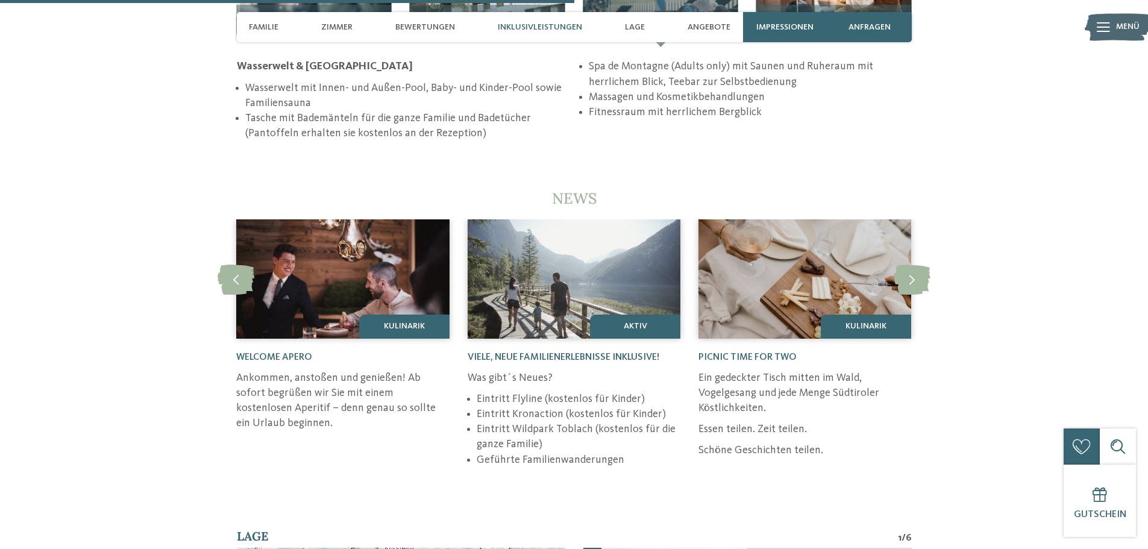
scroll to position [2471, 0]
